Goal: Task Accomplishment & Management: Use online tool/utility

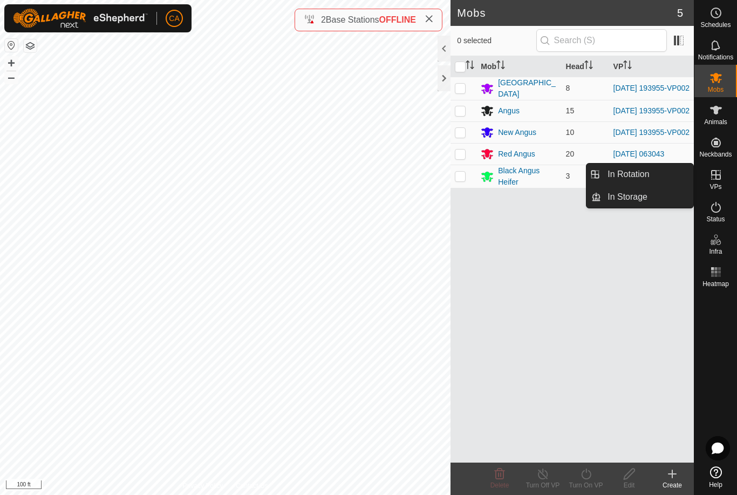
click at [667, 177] on link "In Rotation" at bounding box center [647, 175] width 92 height 22
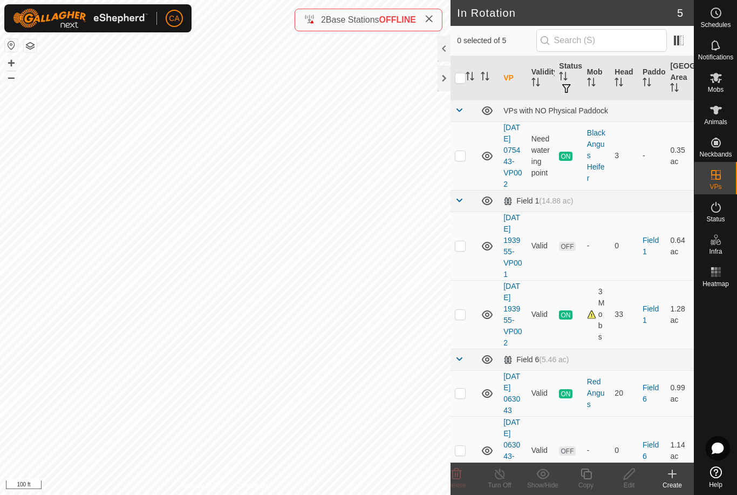
click at [473, 266] on td at bounding box center [464, 246] width 26 height 69
click at [459, 476] on icon at bounding box center [456, 473] width 13 height 13
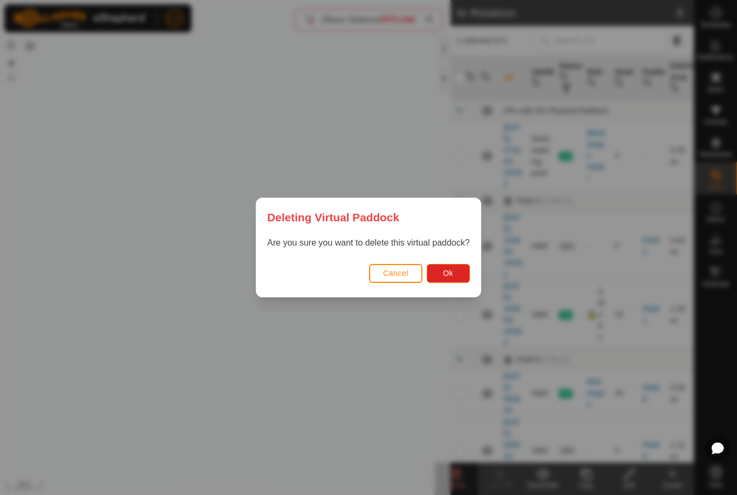
click at [456, 282] on button "Ok" at bounding box center [448, 273] width 43 height 19
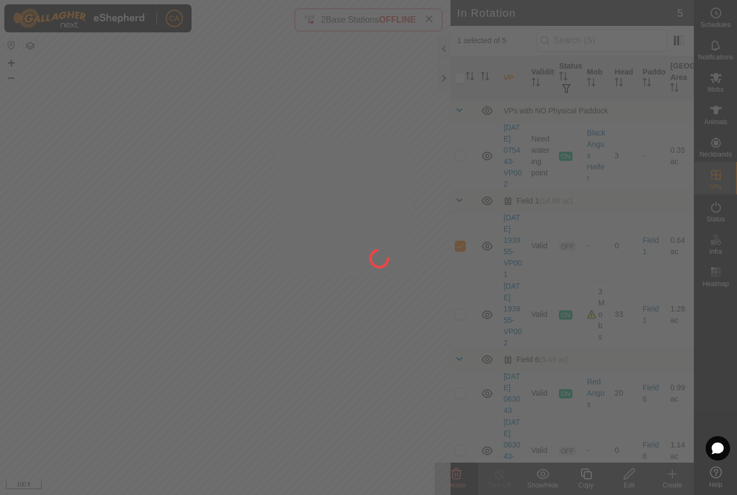
checkbox input "false"
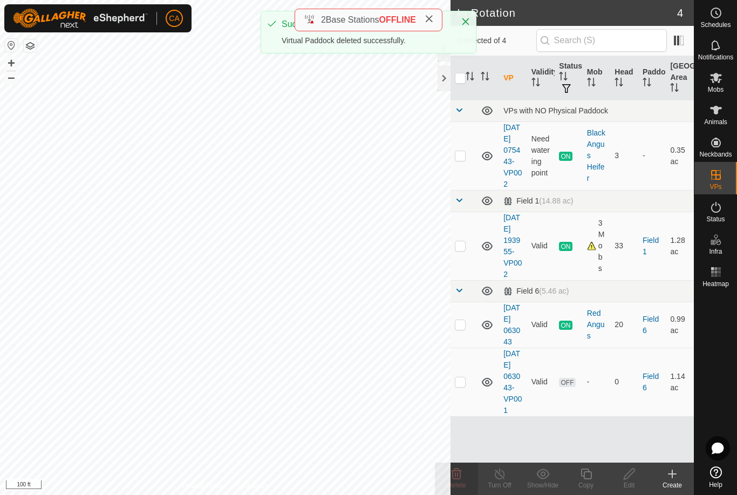
click at [464, 386] on p-checkbox at bounding box center [460, 381] width 11 height 9
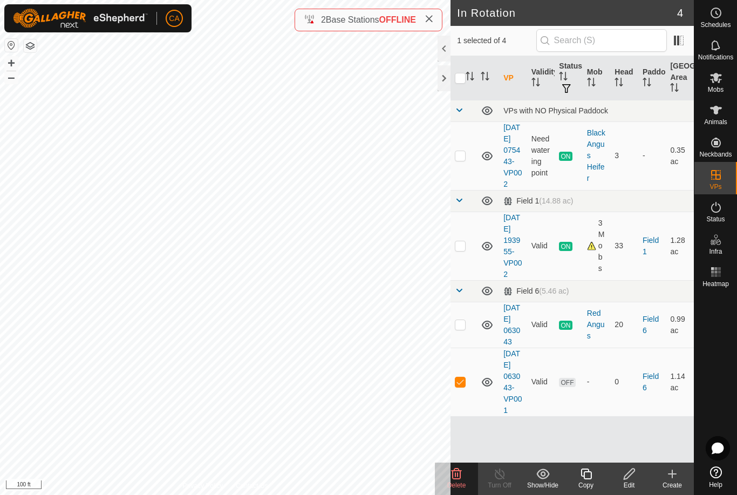
click at [464, 416] on td at bounding box center [464, 382] width 26 height 69
checkbox input "false"
click at [463, 329] on p-checkbox at bounding box center [460, 324] width 11 height 9
checkbox input "true"
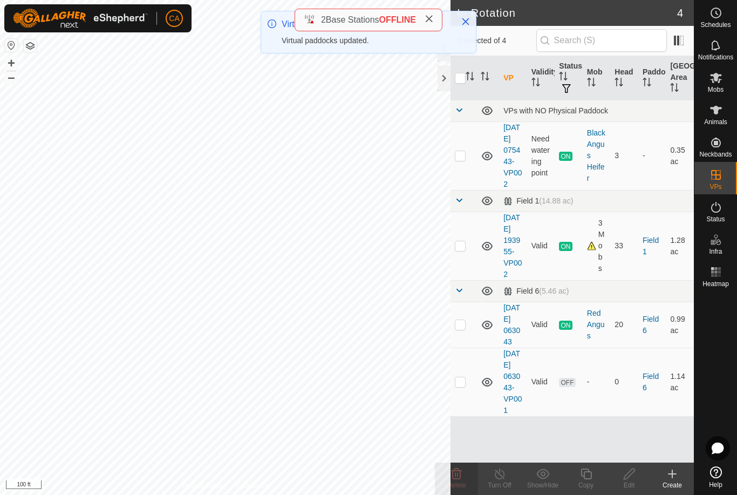
click at [467, 263] on td at bounding box center [464, 246] width 26 height 69
checkbox input "true"
click at [591, 479] on icon at bounding box center [586, 473] width 13 height 13
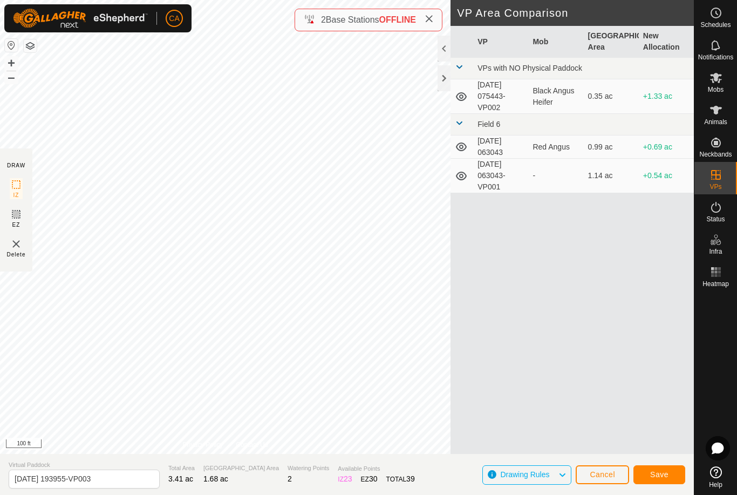
click at [659, 472] on span "Save" at bounding box center [659, 474] width 18 height 9
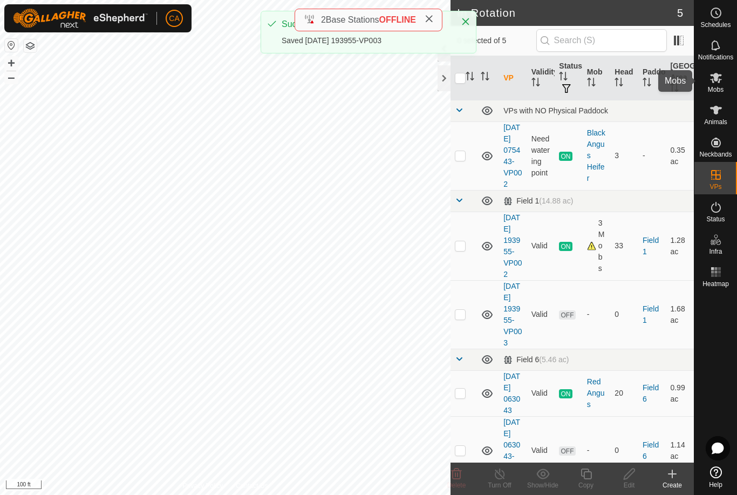
click at [719, 88] on span "Mobs" at bounding box center [716, 89] width 16 height 6
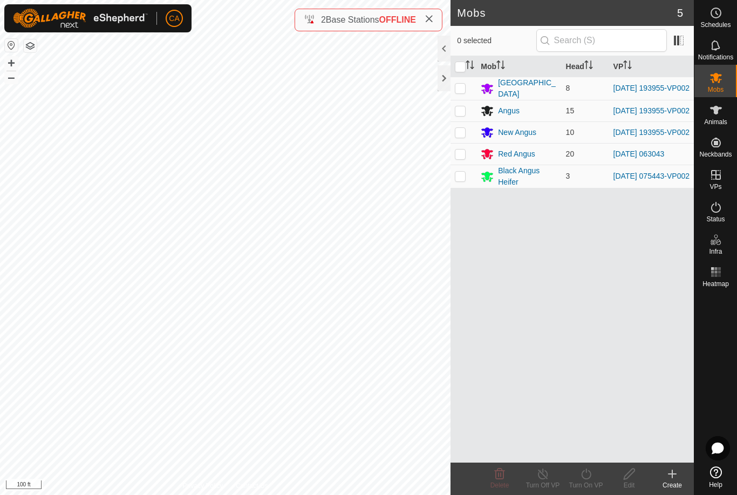
click at [460, 90] on p-checkbox at bounding box center [460, 88] width 11 height 9
checkbox input "true"
click at [460, 108] on p-checkbox at bounding box center [460, 110] width 11 height 9
checkbox input "true"
click at [460, 135] on p-checkbox at bounding box center [460, 132] width 11 height 9
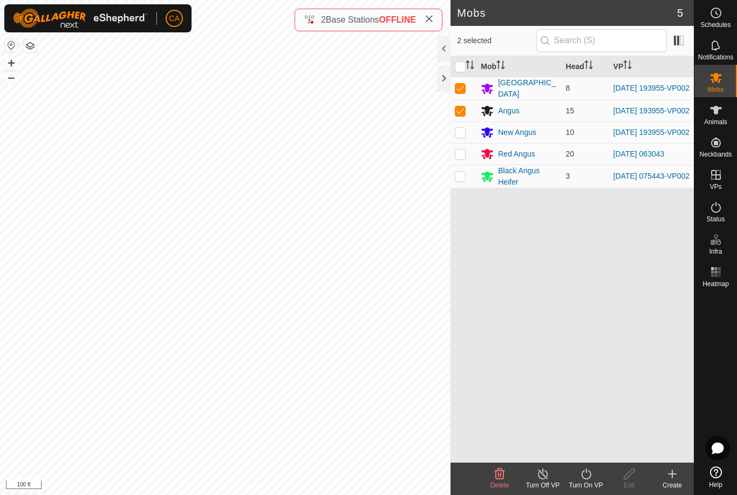
checkbox input "true"
click at [593, 486] on div "Turn On VP" at bounding box center [586, 485] width 43 height 10
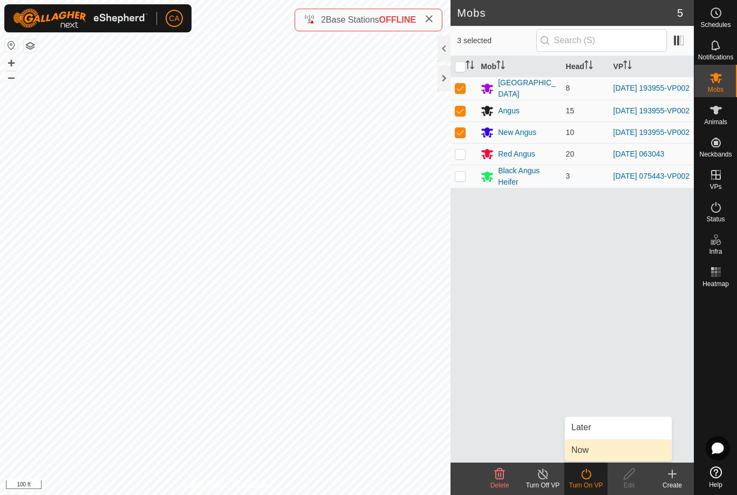
click at [607, 450] on link "Now" at bounding box center [618, 450] width 107 height 22
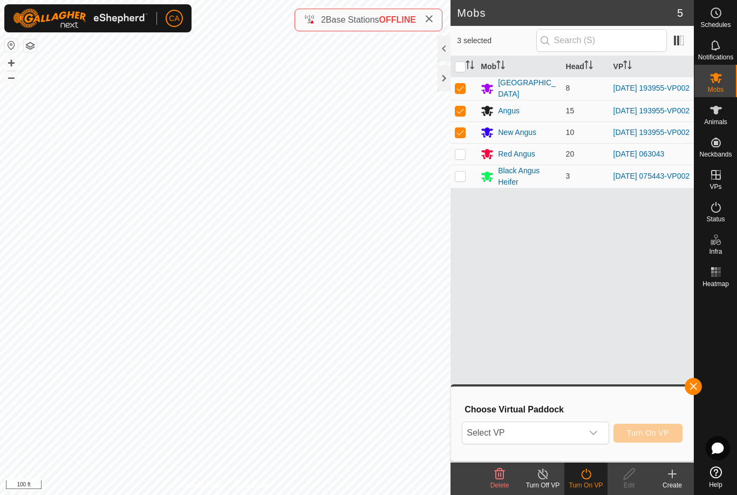
click at [567, 438] on span "Select VP" at bounding box center [523, 433] width 120 height 22
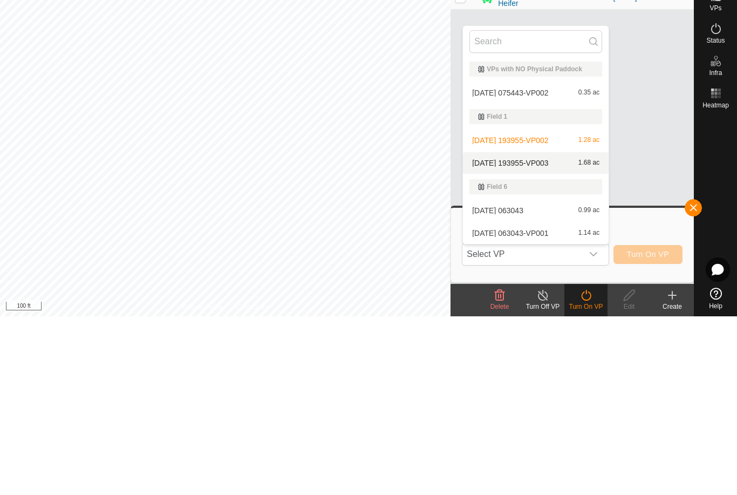
click at [532, 338] on span "2025-08-19 193955-VP003" at bounding box center [510, 342] width 76 height 8
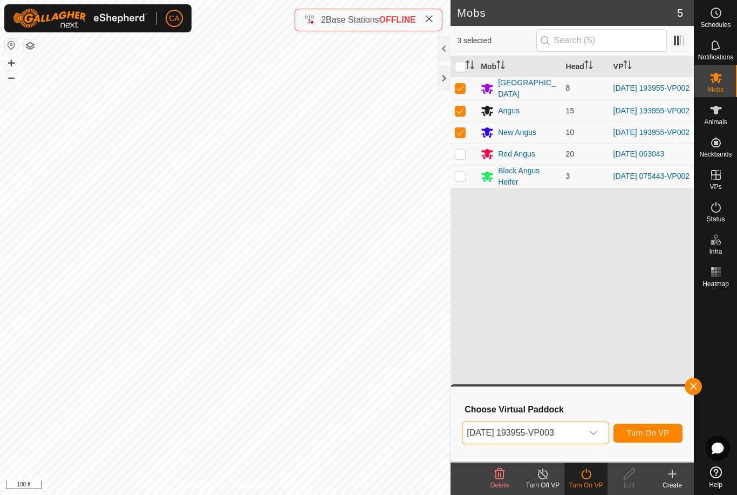
click at [661, 436] on span "Turn On VP" at bounding box center [648, 433] width 42 height 9
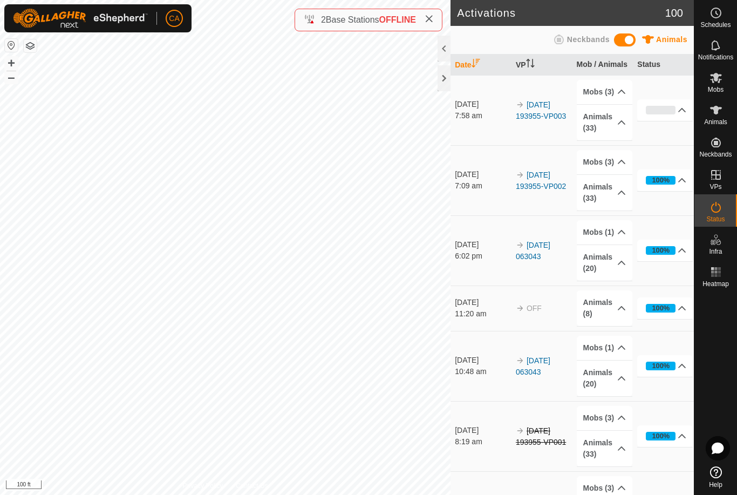
click at [449, 87] on div at bounding box center [444, 78] width 13 height 26
